Goal: Information Seeking & Learning: Find specific fact

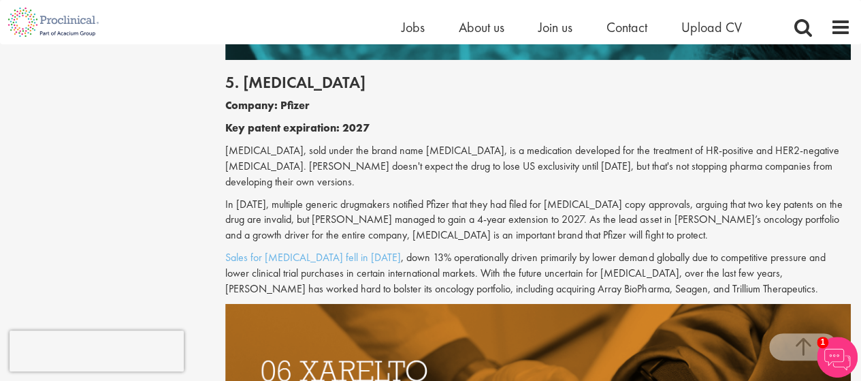
scroll to position [2365, 0]
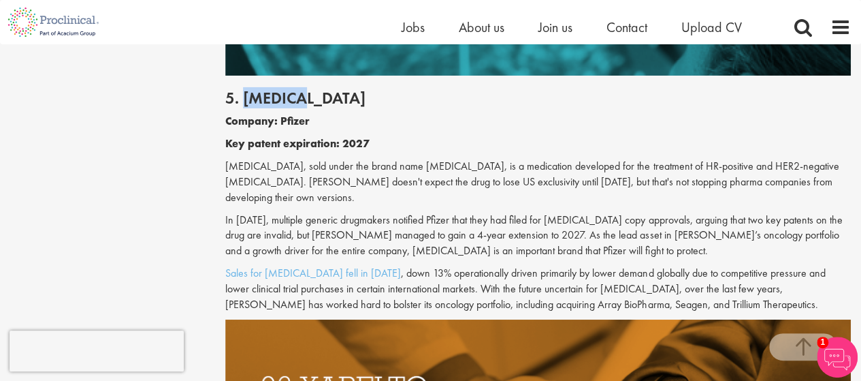
drag, startPoint x: 244, startPoint y: 65, endPoint x: 311, endPoint y: 62, distance: 66.8
click at [311, 89] on h2 "5. [MEDICAL_DATA]" at bounding box center [538, 98] width 626 height 18
drag, startPoint x: 221, startPoint y: 138, endPoint x: 271, endPoint y: 138, distance: 50.4
click at [271, 138] on div "Top 10 drugs with patents due to expire in the next five years our consultant m…" at bounding box center [538, 87] width 646 height 4599
copy p "[MEDICAL_DATA]"
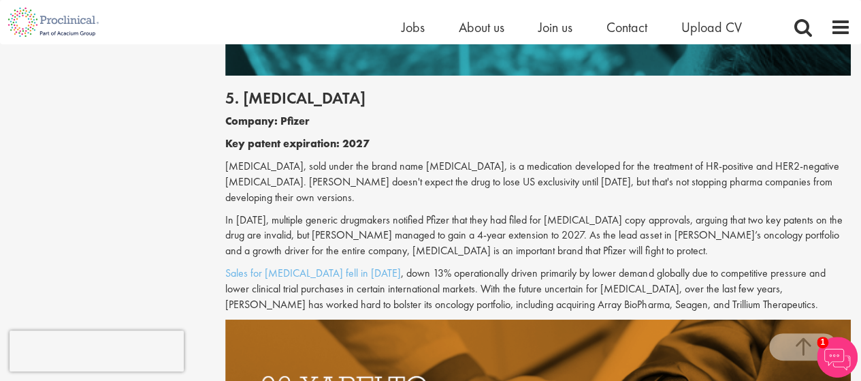
click at [387, 159] on p "[MEDICAL_DATA], sold under the brand name [MEDICAL_DATA], is a medication devel…" at bounding box center [538, 182] width 626 height 47
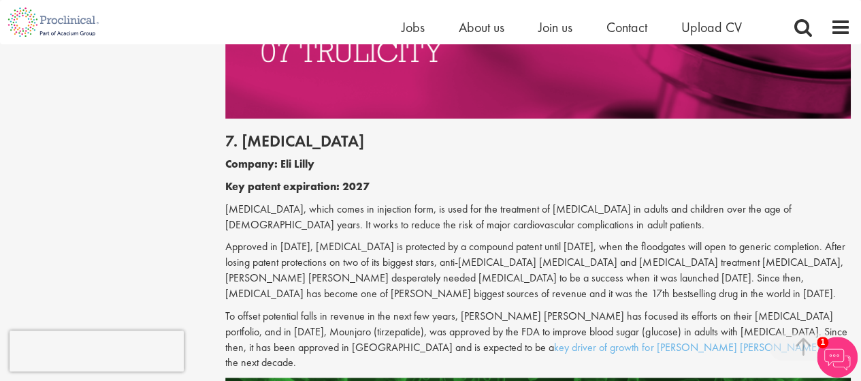
scroll to position [3073, 0]
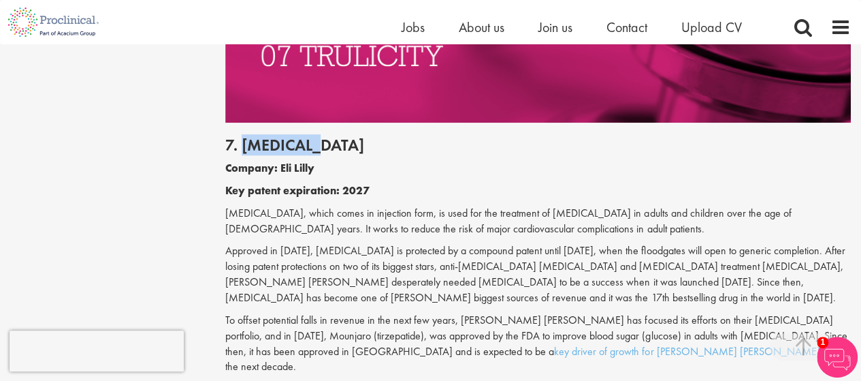
drag, startPoint x: 241, startPoint y: 78, endPoint x: 317, endPoint y: 88, distance: 76.3
click at [317, 136] on h2 "7. [MEDICAL_DATA]" at bounding box center [538, 145] width 626 height 18
copy h2 "[MEDICAL_DATA]"
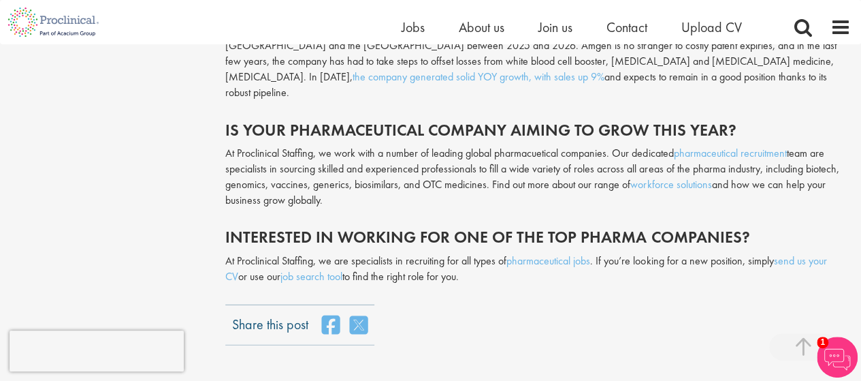
scroll to position [4072, 0]
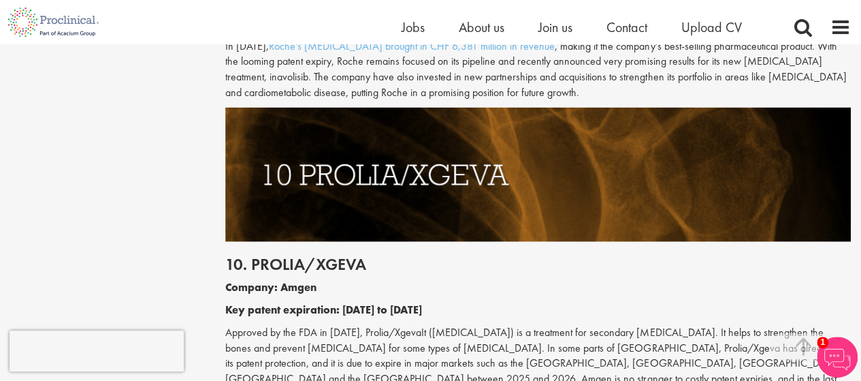
click at [439, 325] on p "Approved by the FDA in [DATE], Prolia/XgevaIt ([MEDICAL_DATA]) is a treatment f…" at bounding box center [538, 379] width 626 height 109
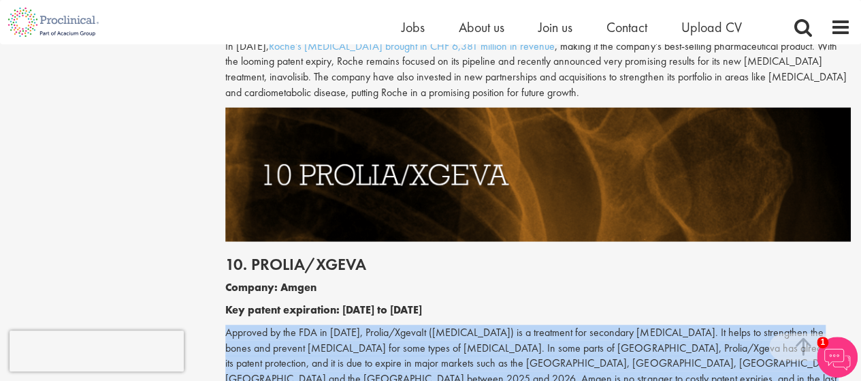
click at [439, 325] on p "Approved by the FDA in [DATE], Prolia/XgevaIt ([MEDICAL_DATA]) is a treatment f…" at bounding box center [538, 379] width 626 height 109
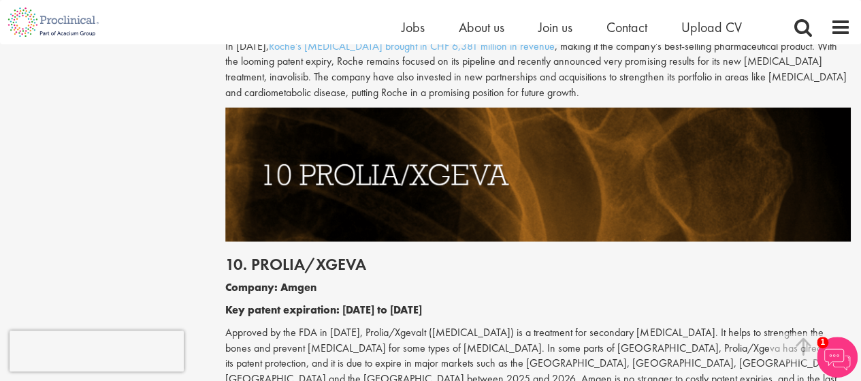
click at [443, 325] on p "Approved by the FDA in [DATE], Prolia/XgevaIt ([MEDICAL_DATA]) is a treatment f…" at bounding box center [538, 379] width 626 height 109
copy p "[MEDICAL_DATA]"
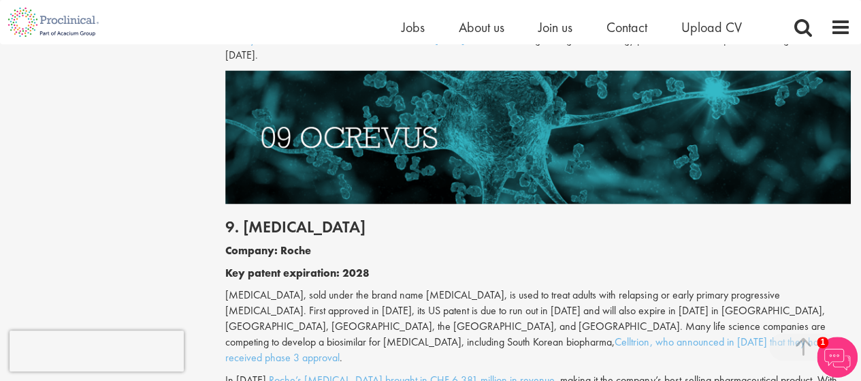
click at [368, 287] on p "[MEDICAL_DATA], sold under the brand name [MEDICAL_DATA], is used to treat adul…" at bounding box center [538, 326] width 626 height 78
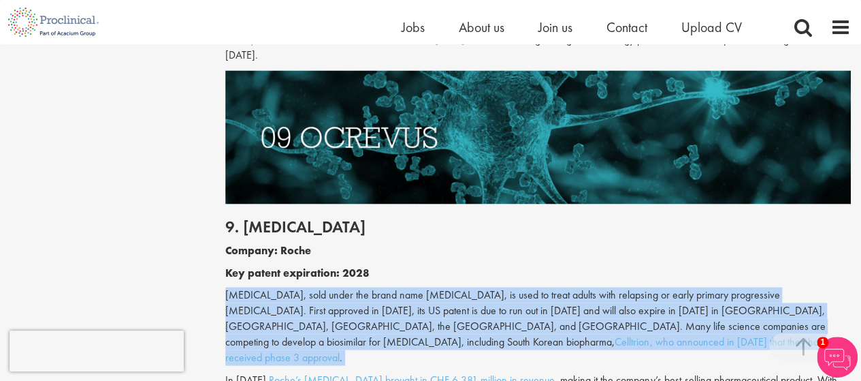
click at [368, 287] on p "[MEDICAL_DATA], sold under the brand name [MEDICAL_DATA], is used to treat adul…" at bounding box center [538, 326] width 626 height 78
click at [423, 287] on p "[MEDICAL_DATA], sold under the brand name [MEDICAL_DATA], is used to treat adul…" at bounding box center [538, 326] width 626 height 78
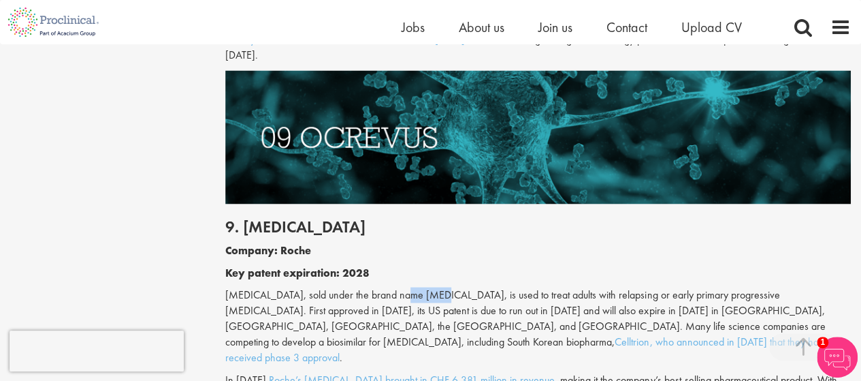
click at [423, 287] on p "[MEDICAL_DATA], sold under the brand name [MEDICAL_DATA], is used to treat adul…" at bounding box center [538, 326] width 626 height 78
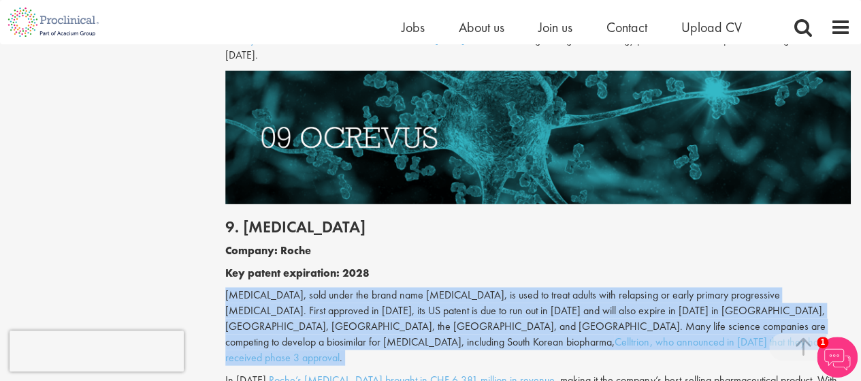
click at [423, 287] on p "[MEDICAL_DATA], sold under the brand name [MEDICAL_DATA], is used to treat adul…" at bounding box center [538, 326] width 626 height 78
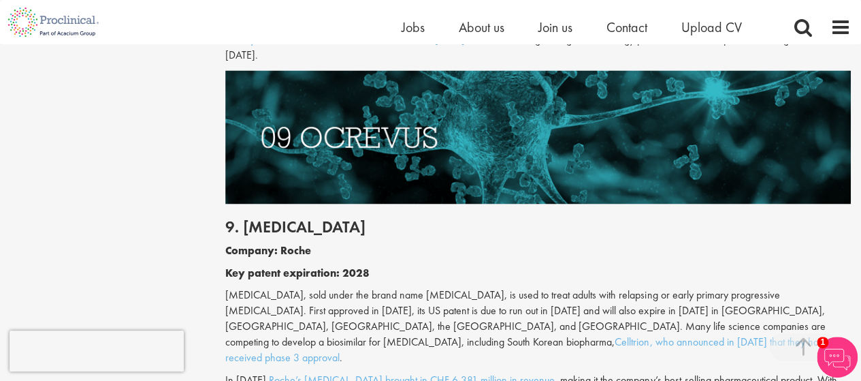
click at [423, 287] on p "[MEDICAL_DATA], sold under the brand name [MEDICAL_DATA], is used to treat adul…" at bounding box center [538, 326] width 626 height 78
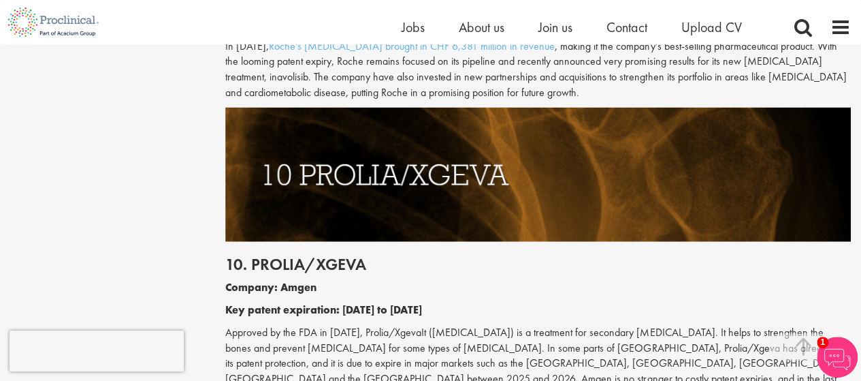
scroll to position [4405, 0]
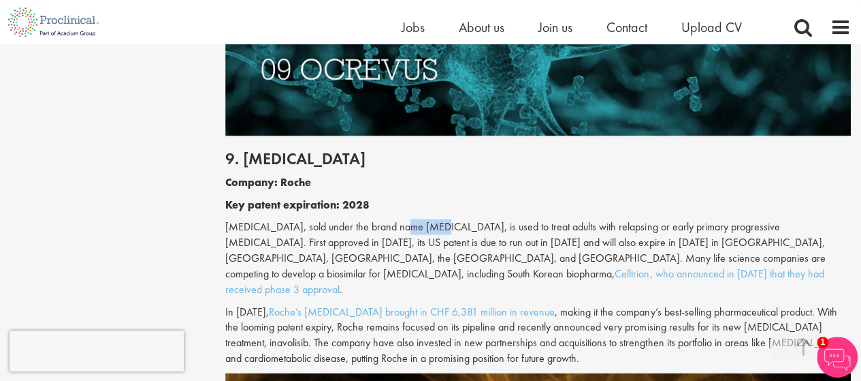
scroll to position [3831, 0]
